Goal: Complete application form

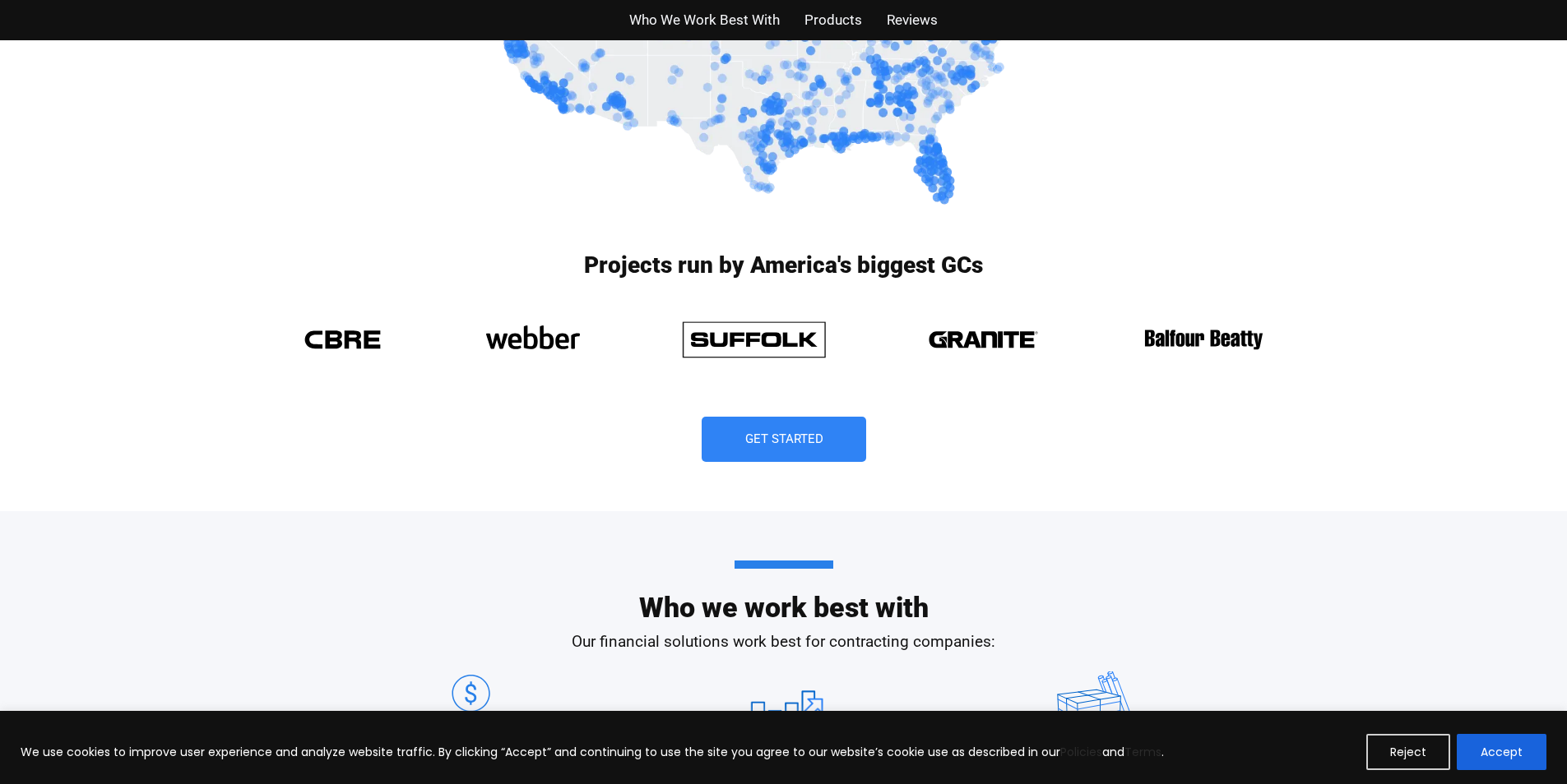
scroll to position [1315, 0]
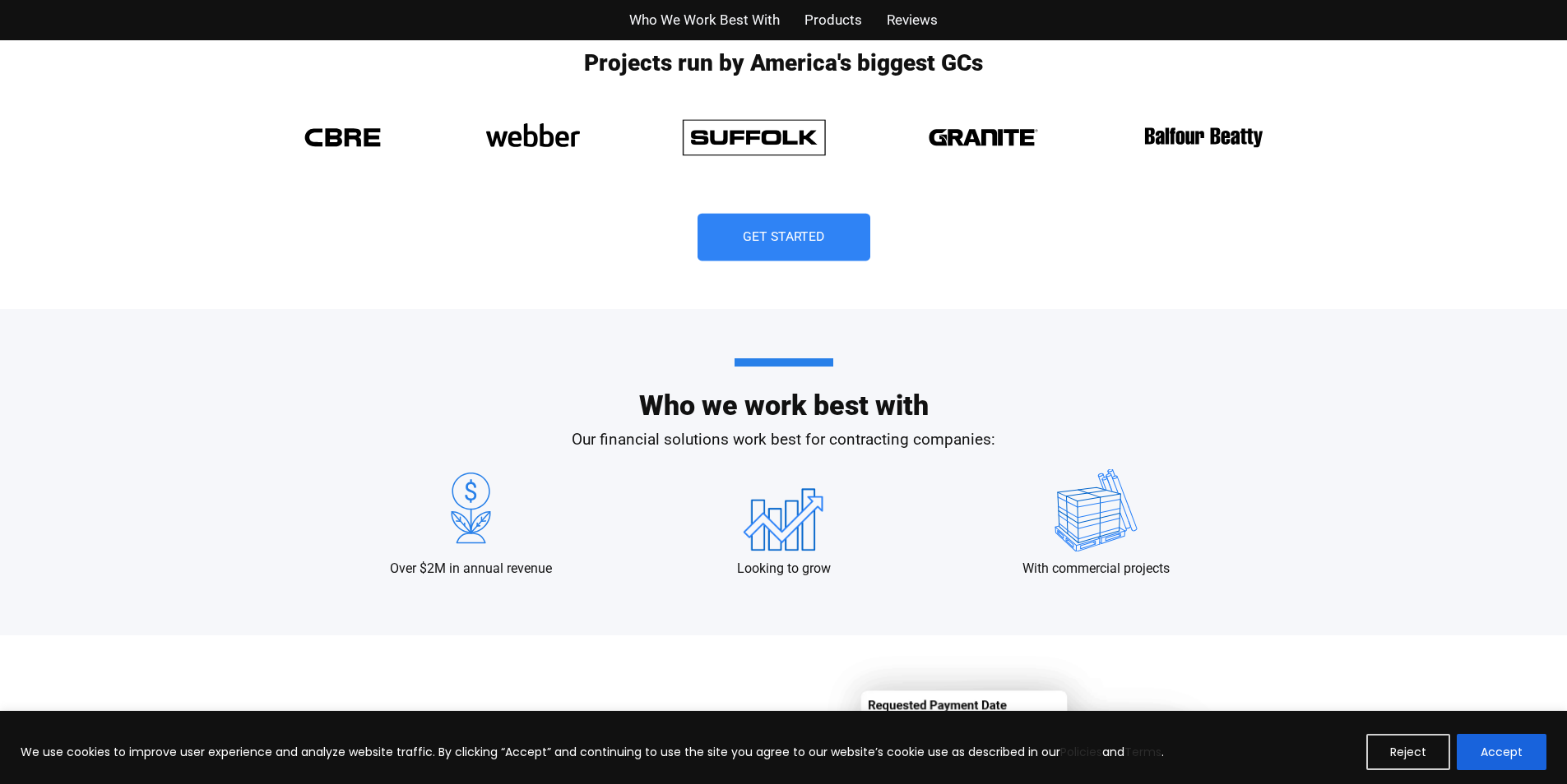
click at [818, 236] on span "Get Started" at bounding box center [784, 238] width 82 height 13
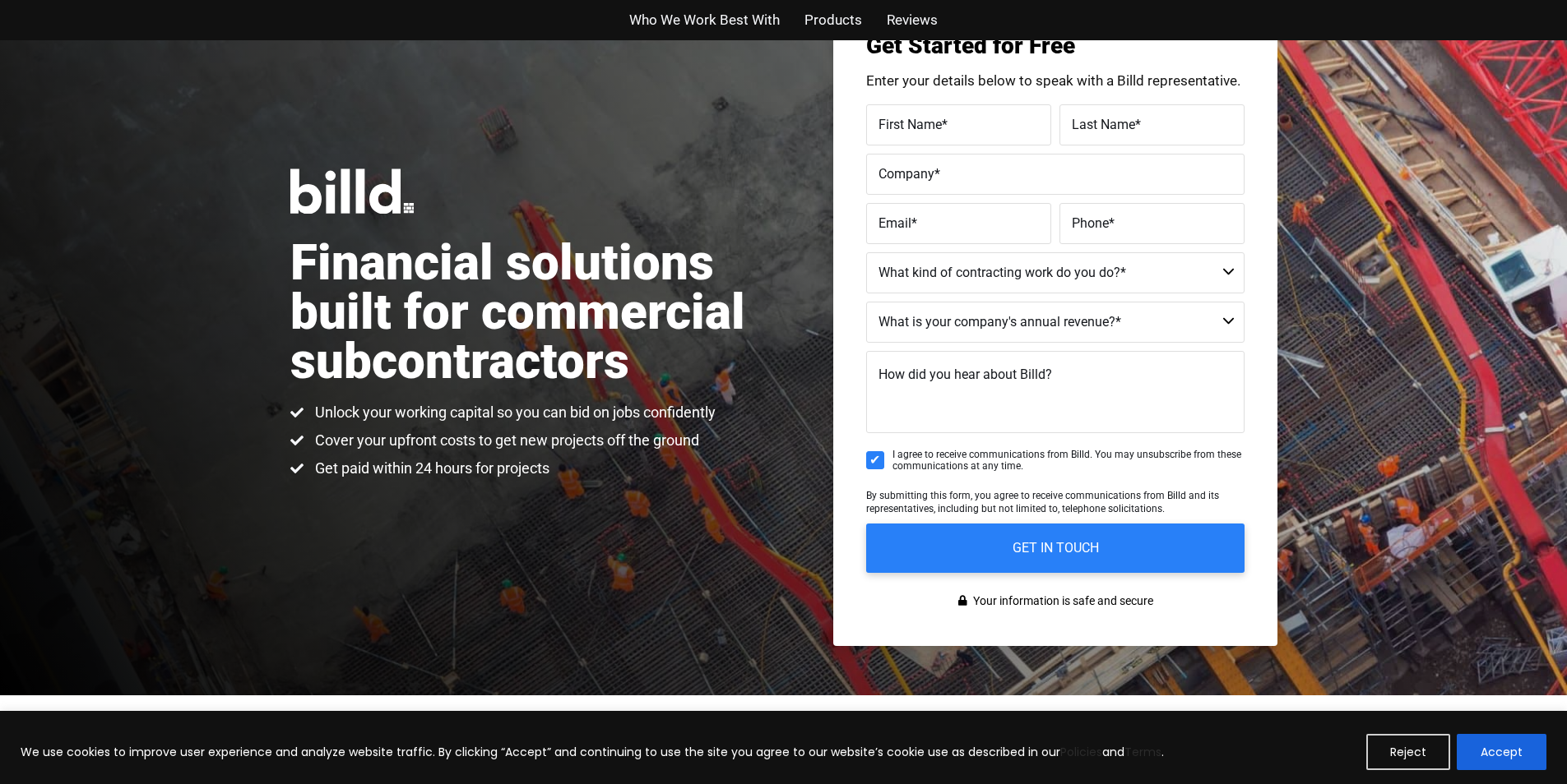
scroll to position [41, 0]
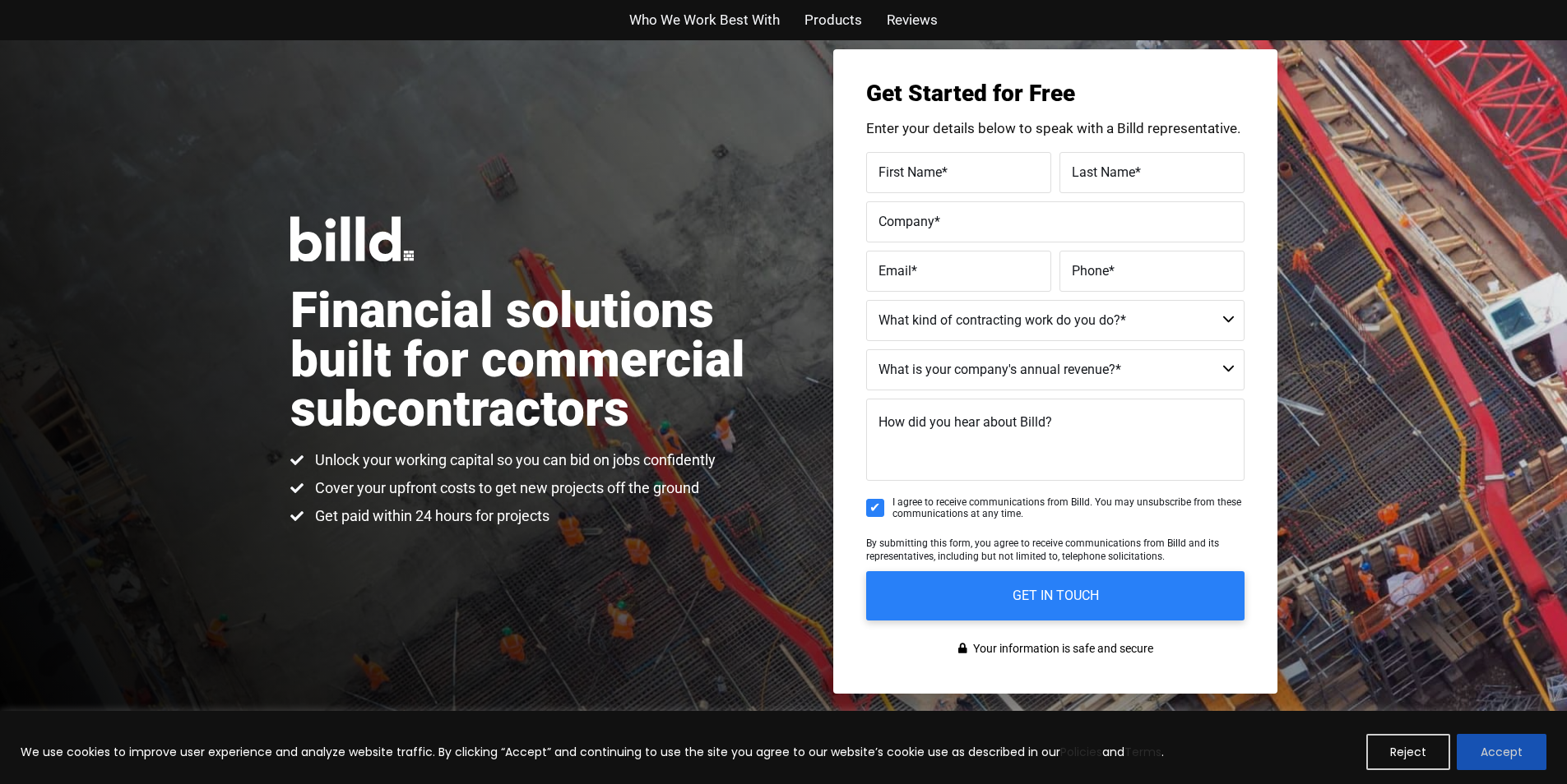
click at [1528, 746] on button "Accept" at bounding box center [1501, 752] width 90 height 36
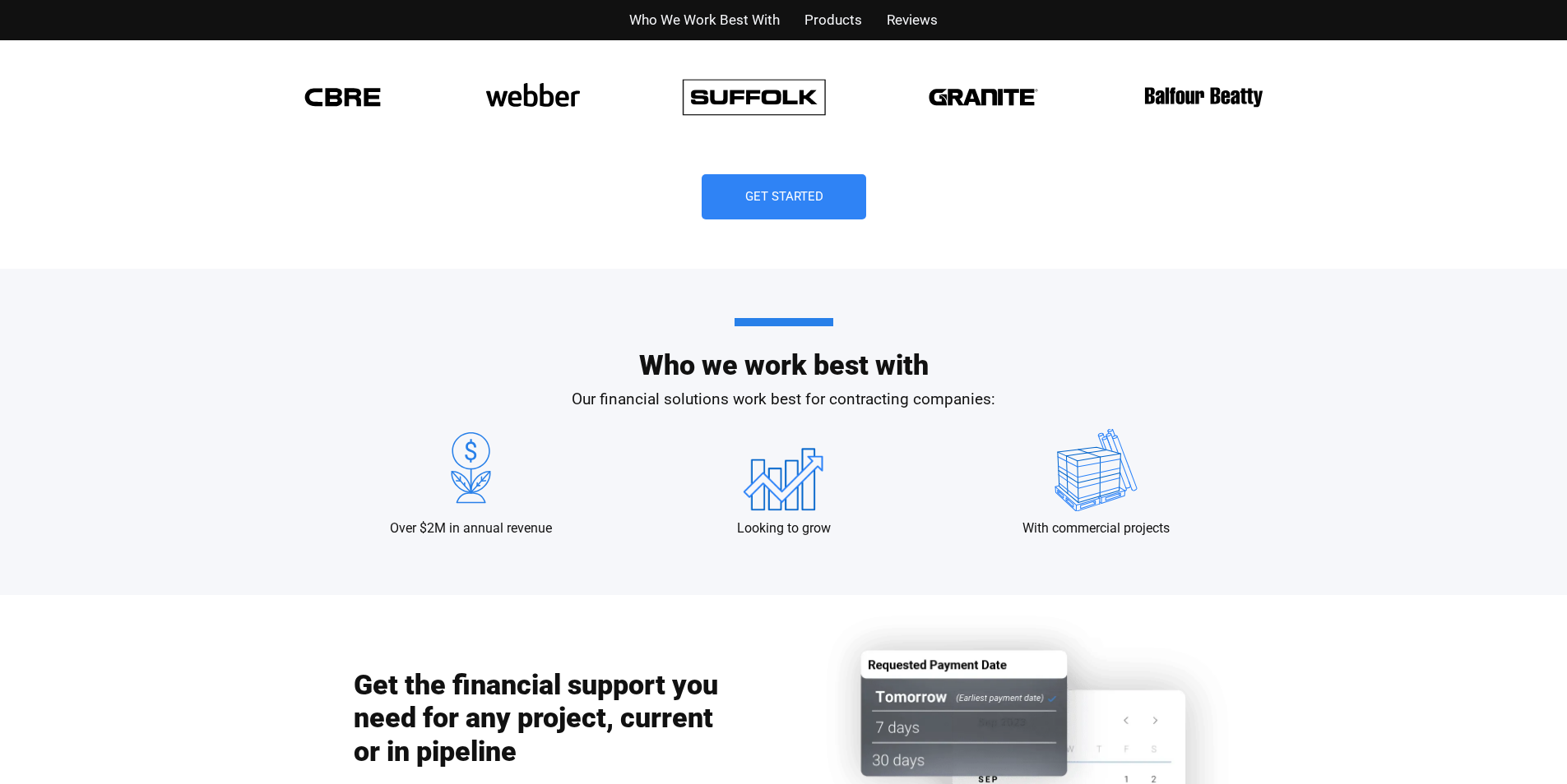
scroll to position [1438, 0]
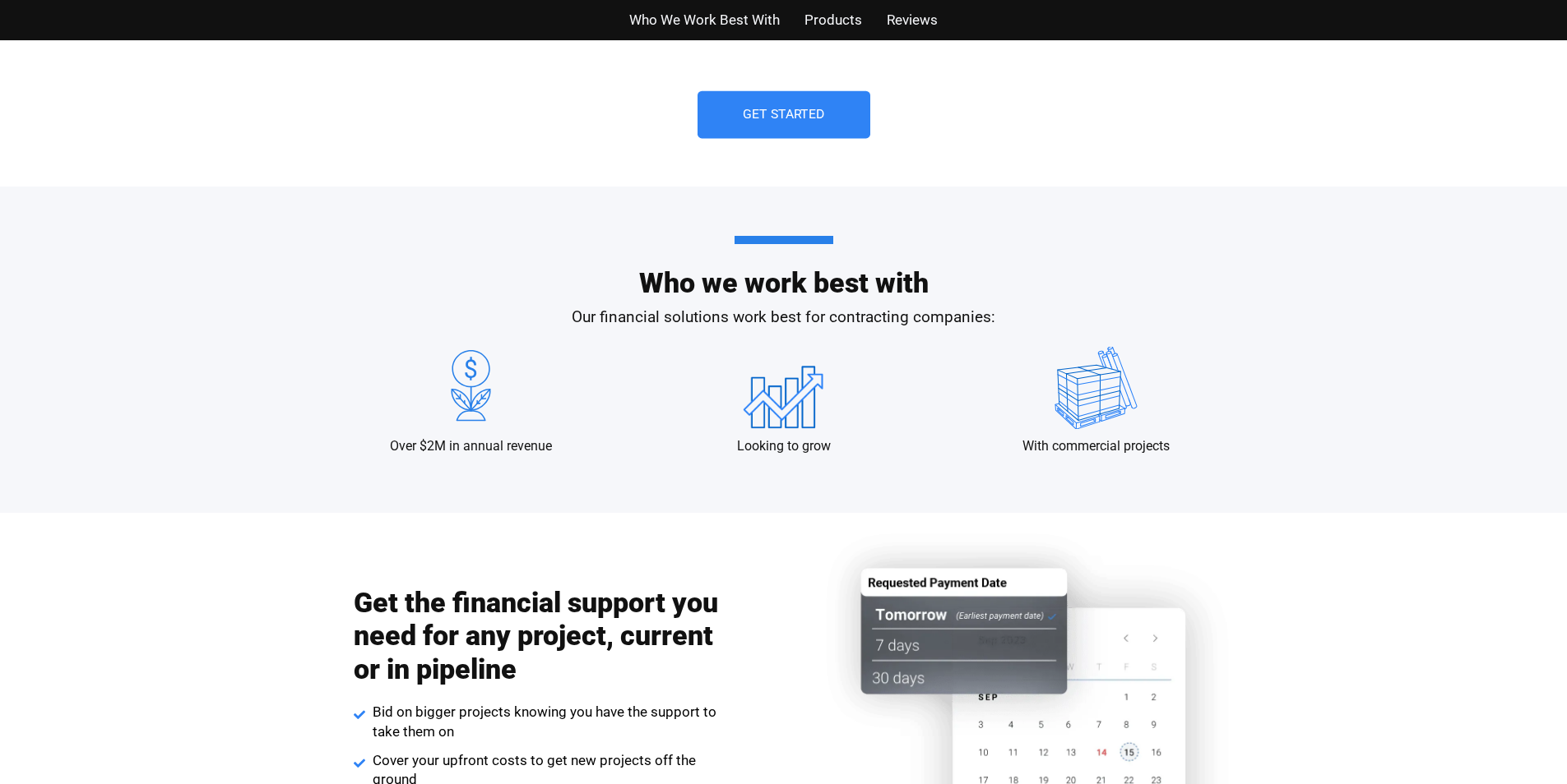
click at [711, 125] on link "Get Started" at bounding box center [784, 115] width 173 height 48
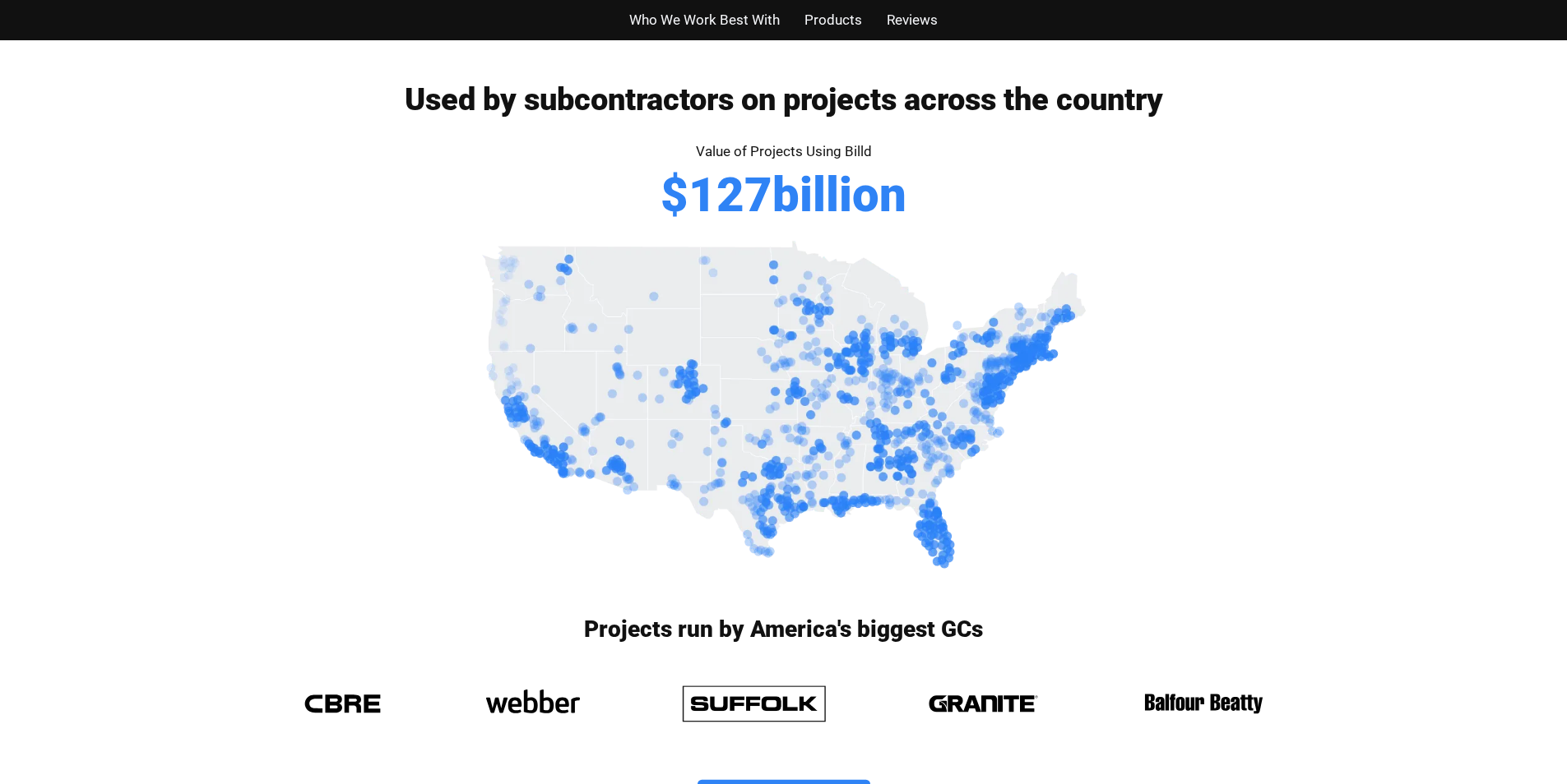
scroll to position [1109, 0]
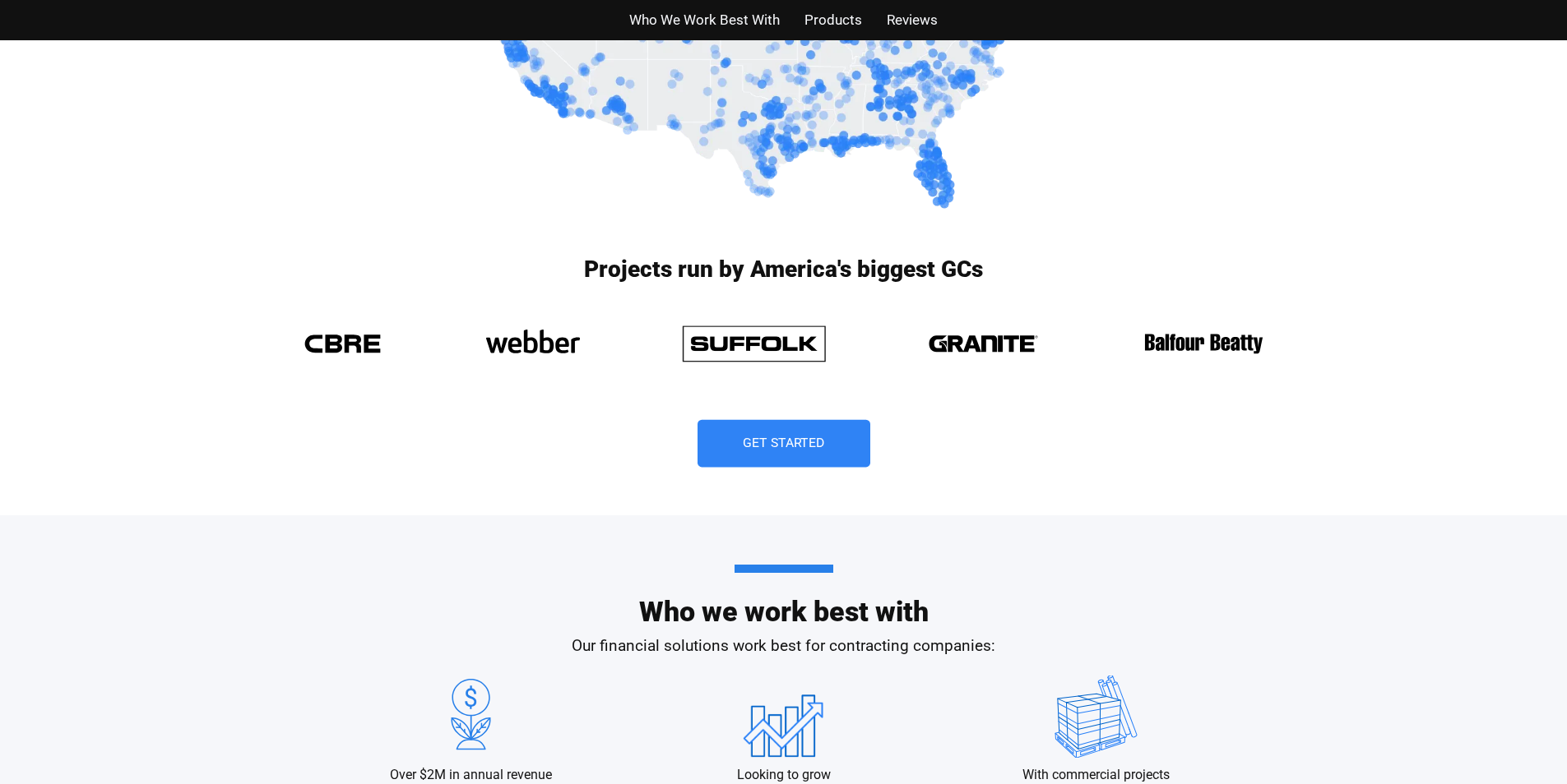
click at [851, 457] on link "Get Started" at bounding box center [784, 443] width 173 height 48
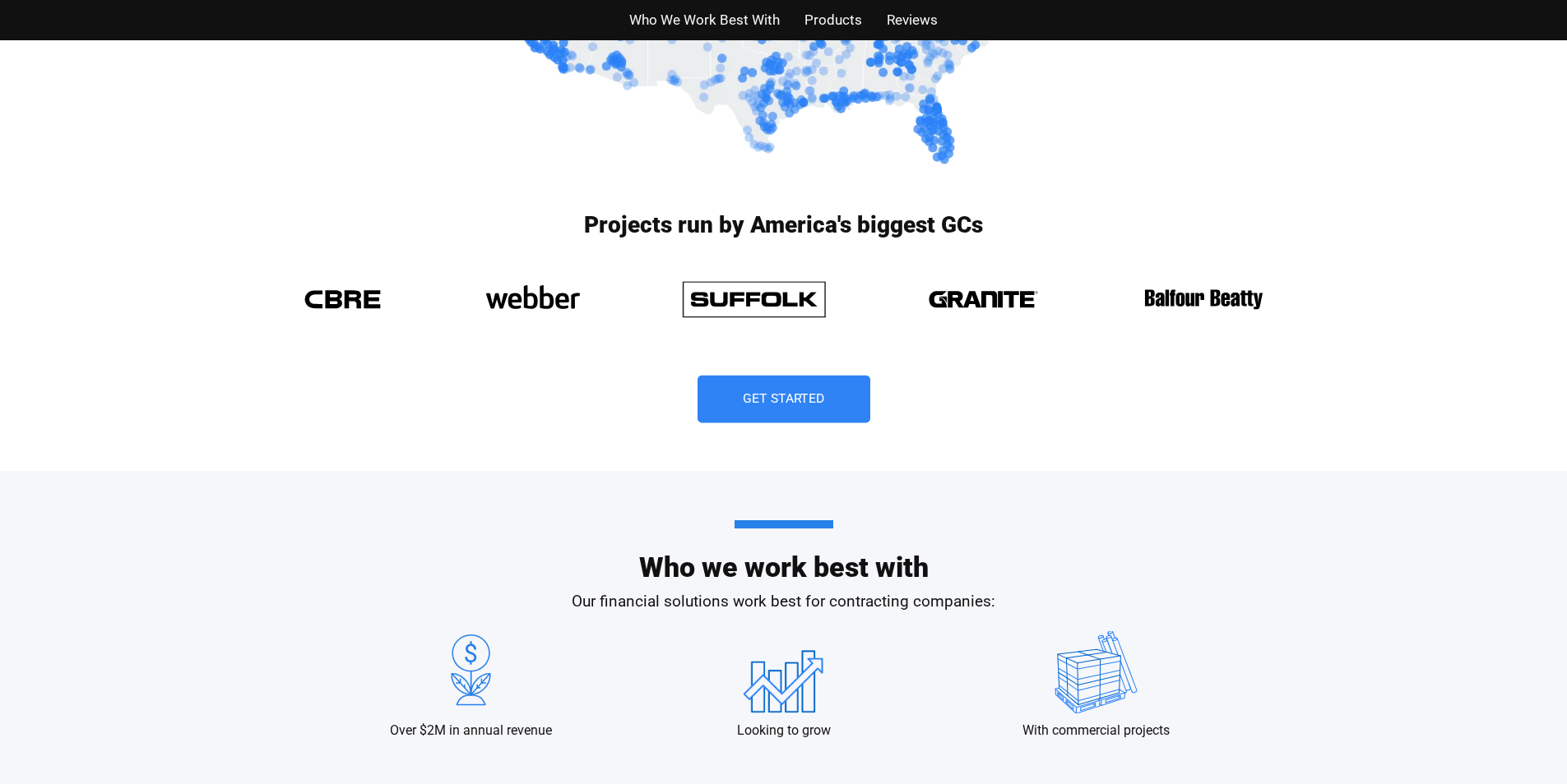
scroll to position [1274, 0]
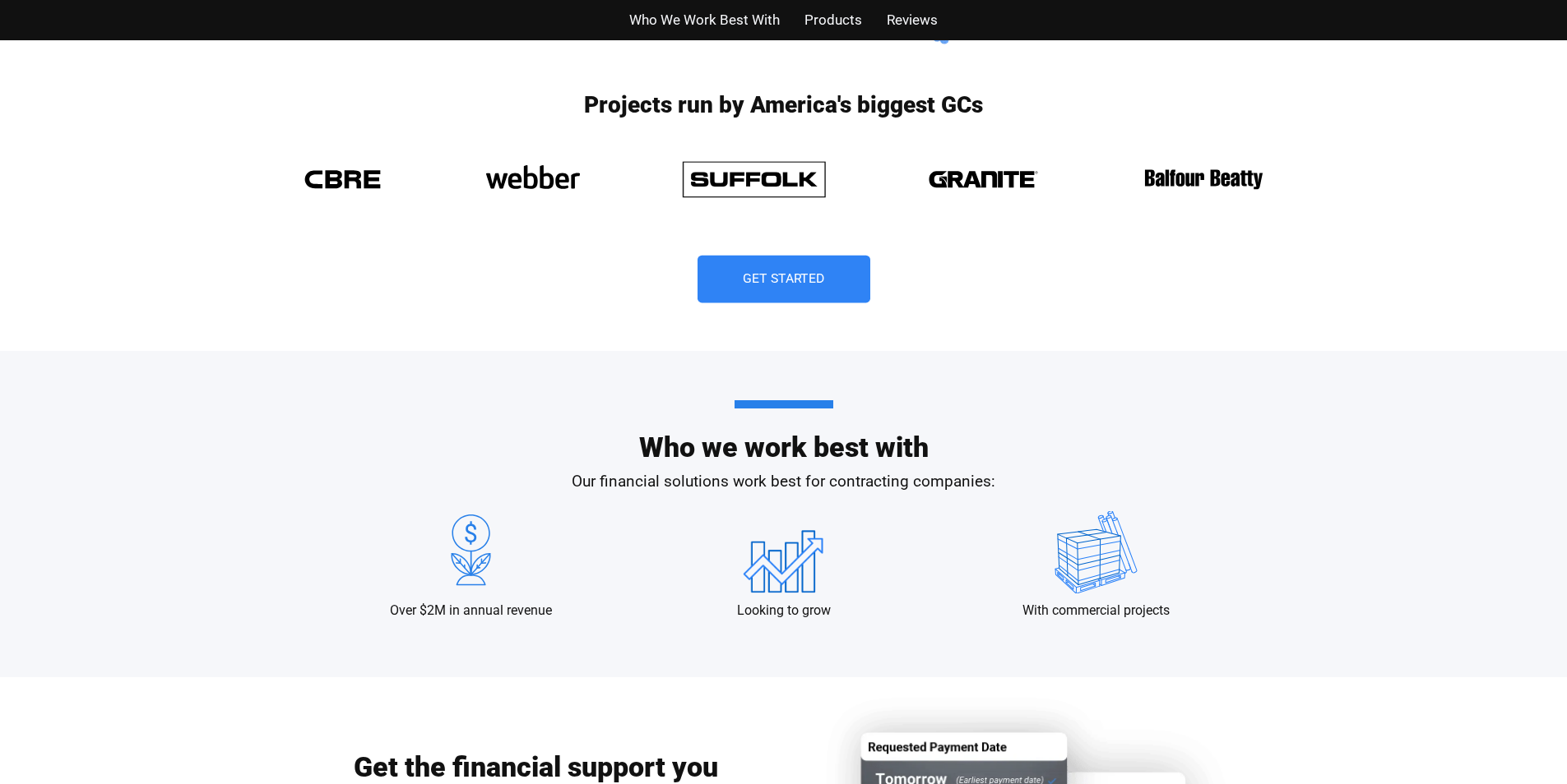
click at [798, 290] on link "Get Started" at bounding box center [784, 279] width 173 height 48
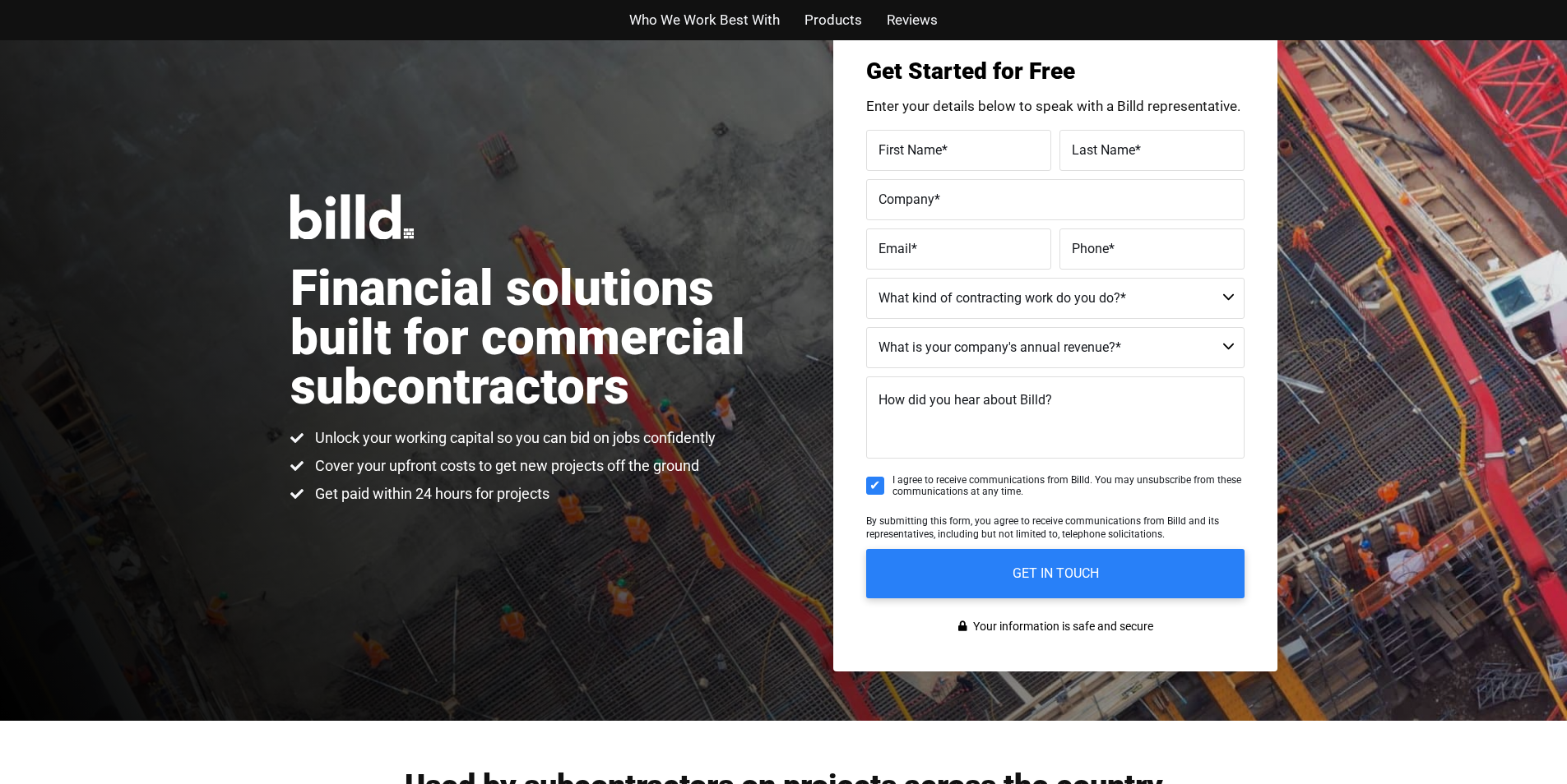
scroll to position [41, 0]
